Goal: Information Seeking & Learning: Learn about a topic

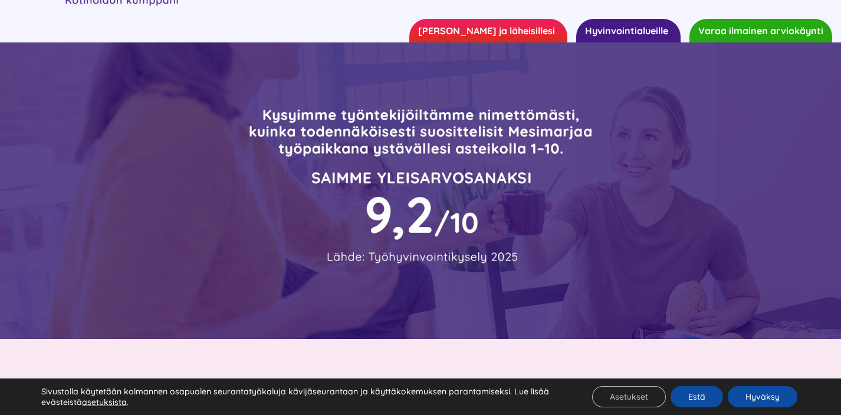
scroll to position [87, 0]
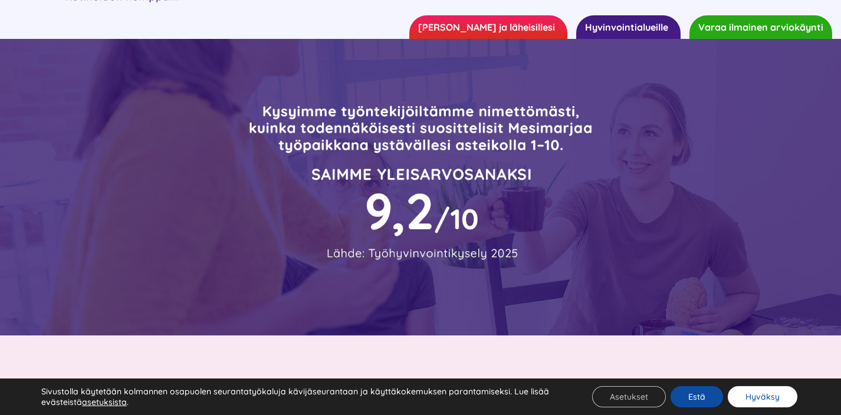
click at [753, 396] on button "Hyväksy" at bounding box center [763, 396] width 70 height 21
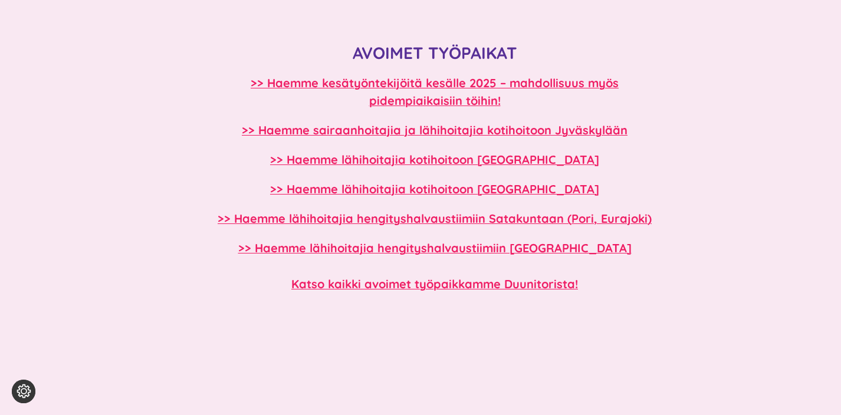
scroll to position [1035, 0]
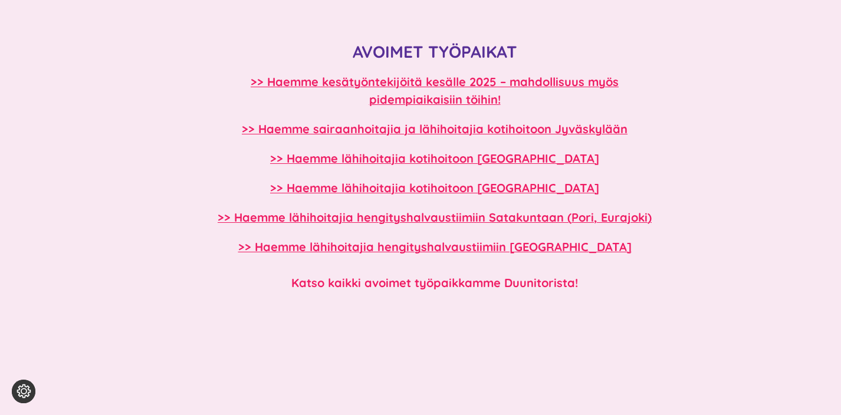
click at [431, 280] on b "Katso kaikki avoimet työpaikkamme Duunitorista!" at bounding box center [434, 282] width 287 height 15
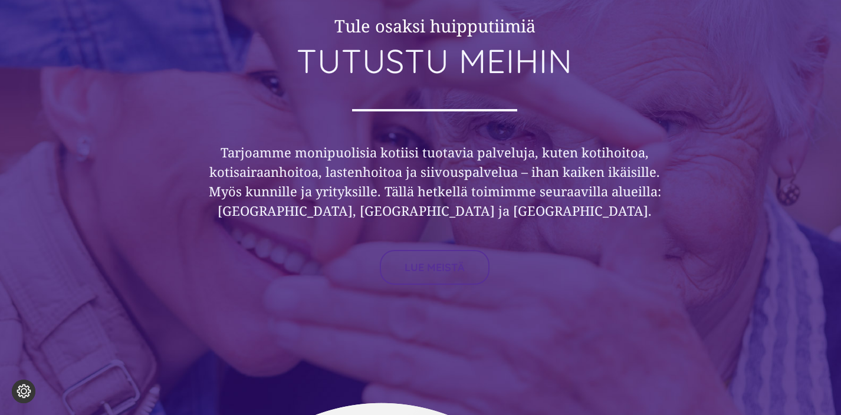
scroll to position [4285, 0]
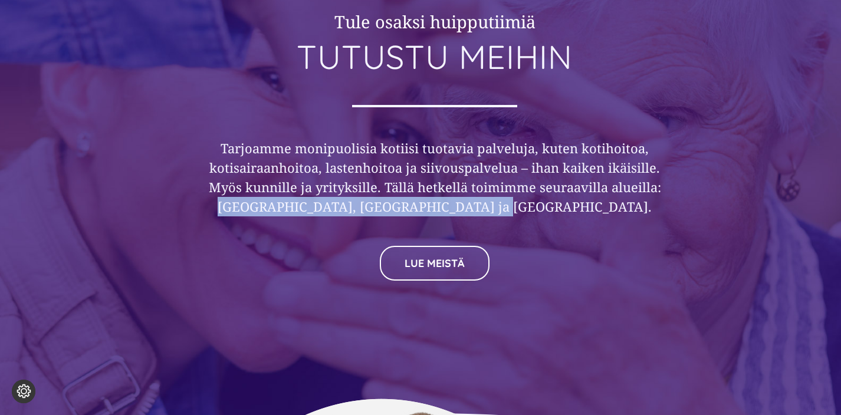
drag, startPoint x: 574, startPoint y: 214, endPoint x: 284, endPoint y: 211, distance: 290.2
click at [284, 211] on h3 "Tarjoamme moni­puolisia kotiisi tuotavia palve­luja, kuten koti­hoitoa, koti­sa…" at bounding box center [434, 178] width 453 height 78
copy h3 "Pirkanmaa, Satakunta ja Etelä-Pohjanmaa."
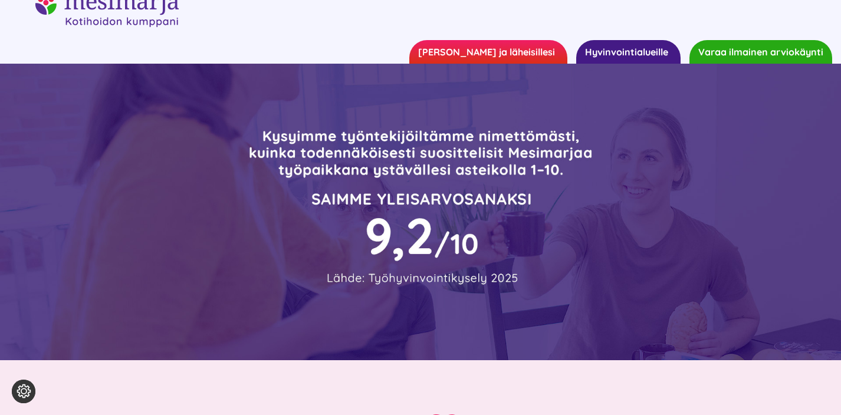
scroll to position [0, 0]
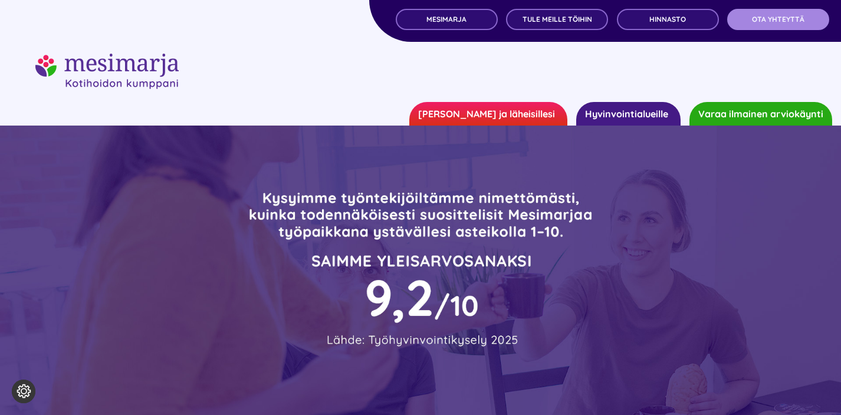
click at [781, 24] on link "OTA YHTEYTTÄ" at bounding box center [778, 19] width 102 height 21
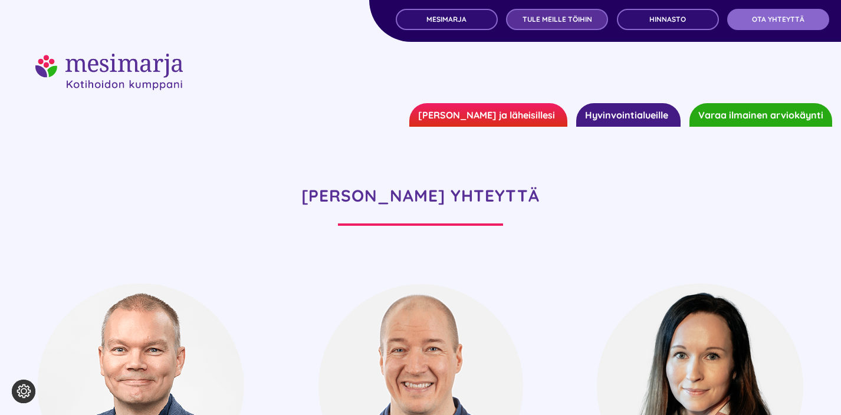
click at [561, 19] on span "TULE MEILLE TÖIHIN" at bounding box center [558, 19] width 70 height 8
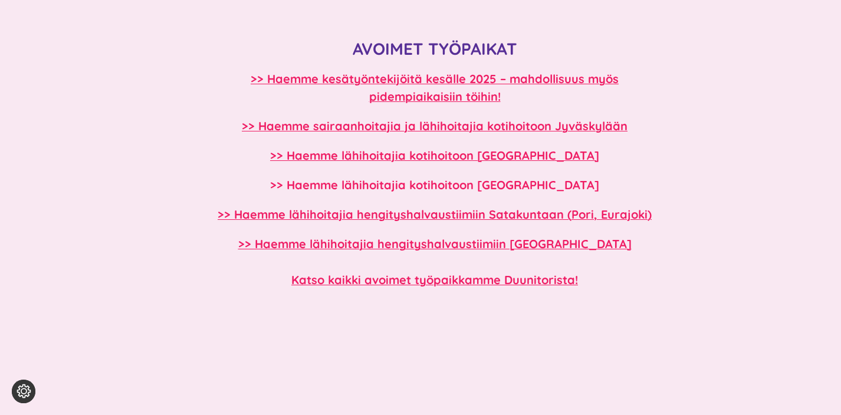
scroll to position [1023, 0]
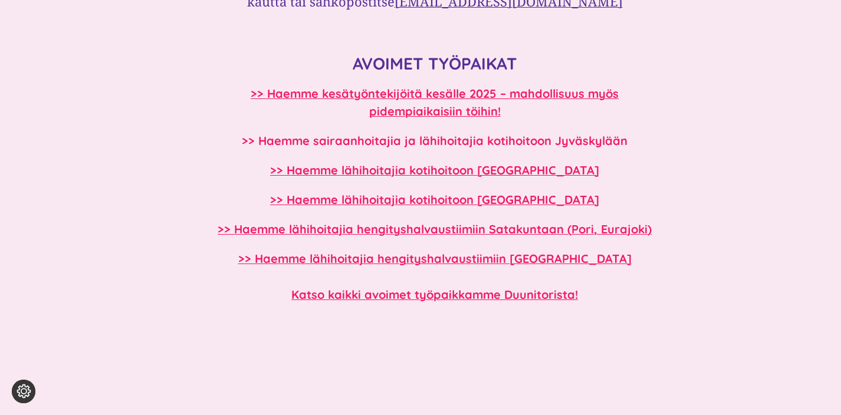
click at [409, 141] on b ">> Haemme sairaanhoitajia ja lähihoitajia kotihoitoon Jyväskylään" at bounding box center [435, 140] width 386 height 15
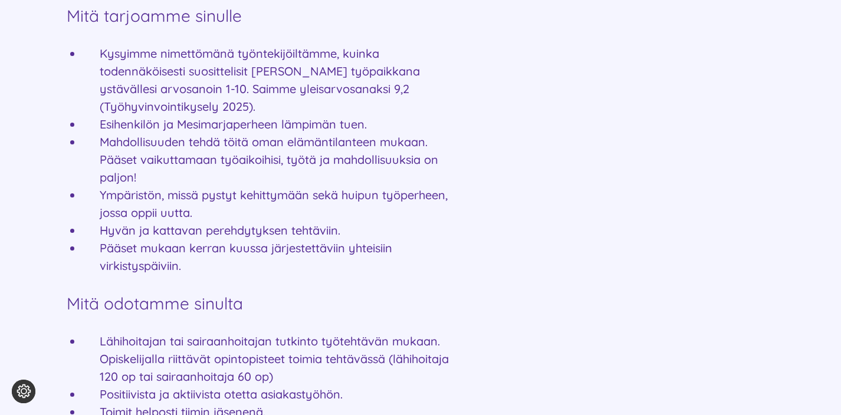
scroll to position [1102, 0]
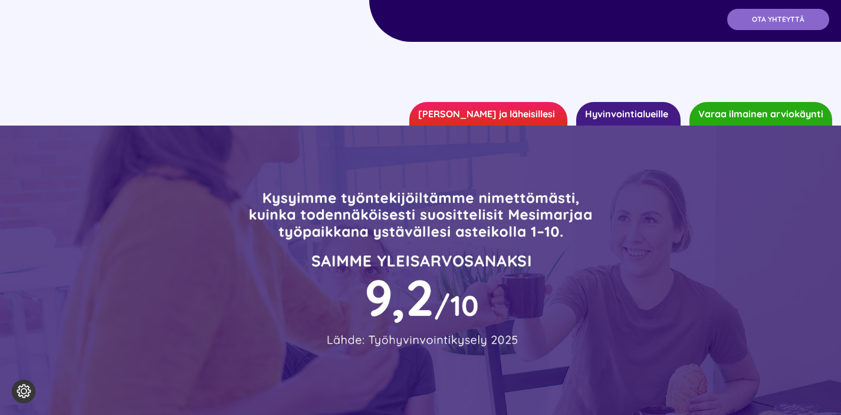
scroll to position [1023, 0]
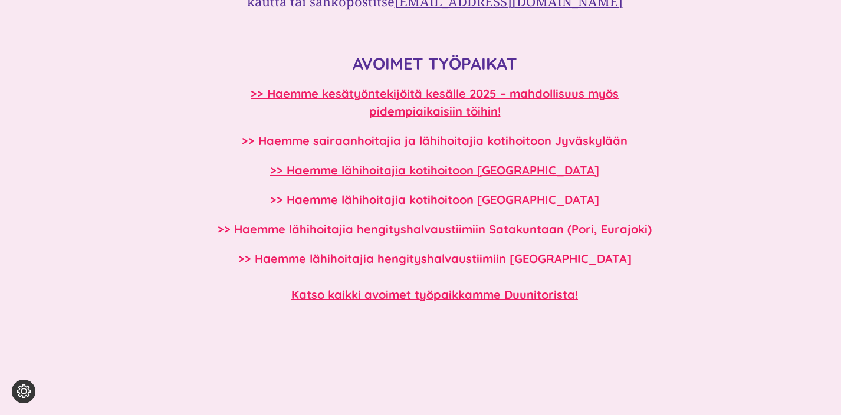
click at [374, 226] on b ">> Haemme lähihoitajia hengityshalvaustiimiin Satakuntaan (Pori, Eurajoki)" at bounding box center [435, 229] width 434 height 15
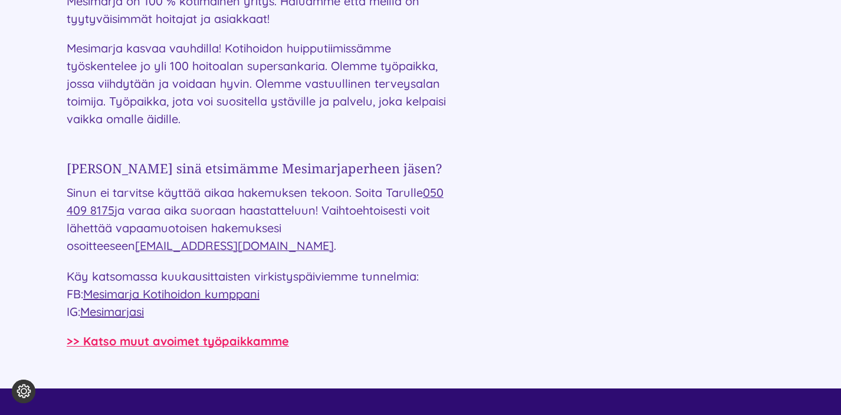
scroll to position [1854, 0]
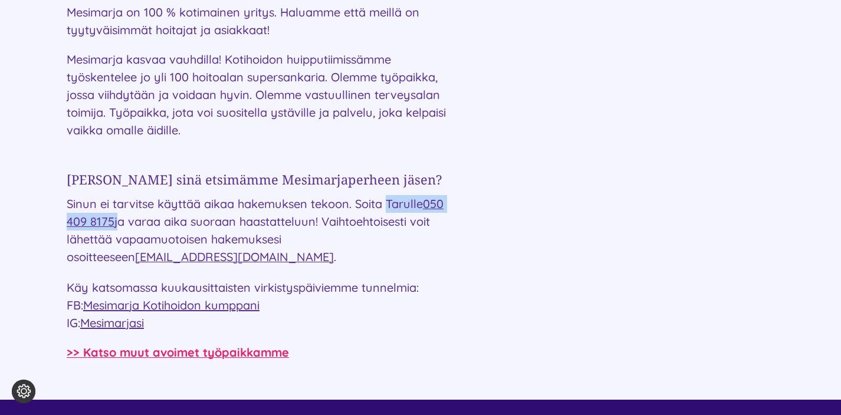
drag, startPoint x: 139, startPoint y: 203, endPoint x: 389, endPoint y: 181, distance: 251.1
click at [389, 195] on p "Sinun ei tarvitse käyttää aikaa hakemuksen tekoon. Soita Tarulle 050 409 8175 j…" at bounding box center [258, 230] width 382 height 71
copy p "Tarulle 050 409 8175"
